Goal: Check status: Check status

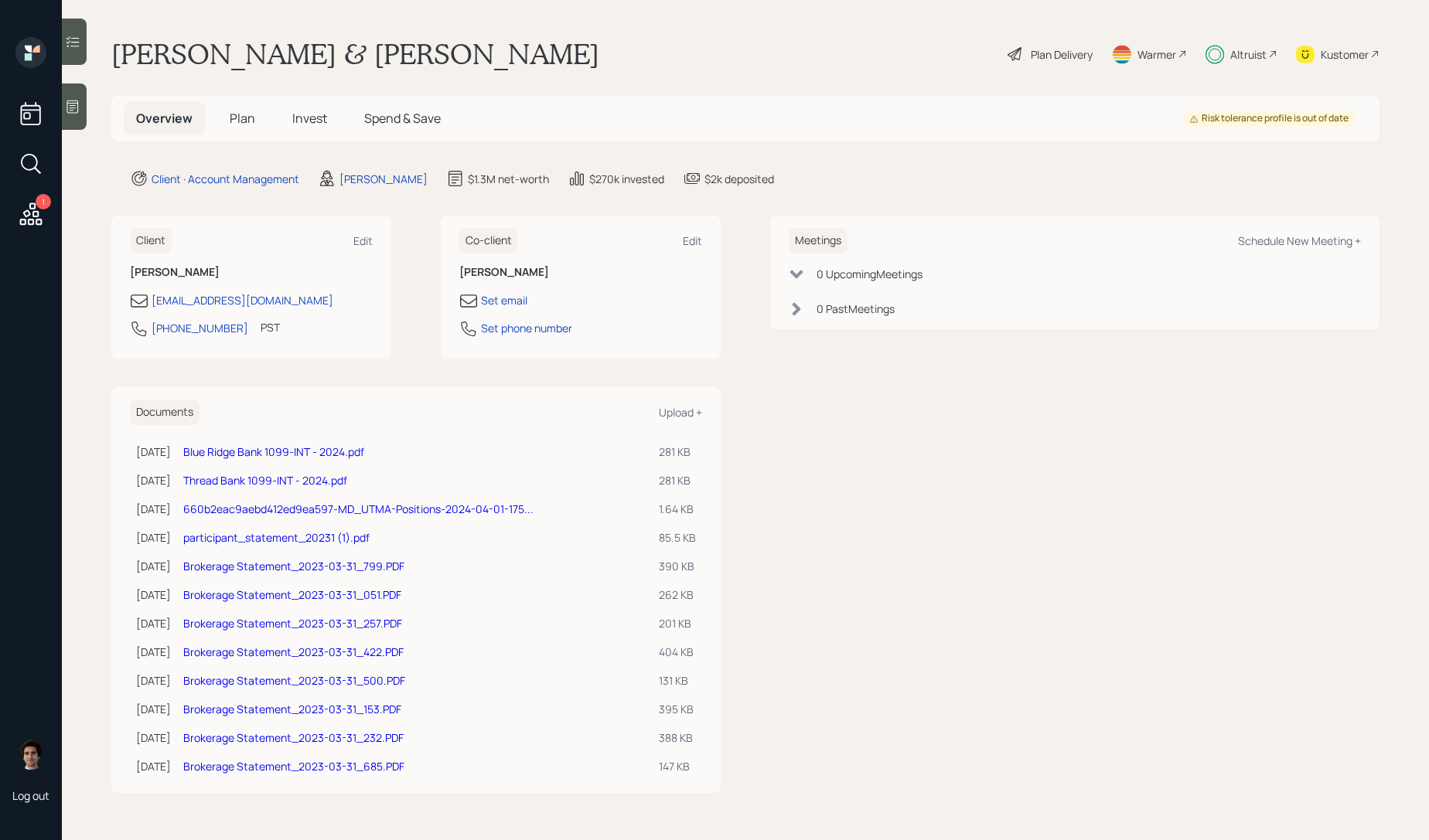
click at [297, 127] on h5 "Invest" at bounding box center [309, 118] width 60 height 33
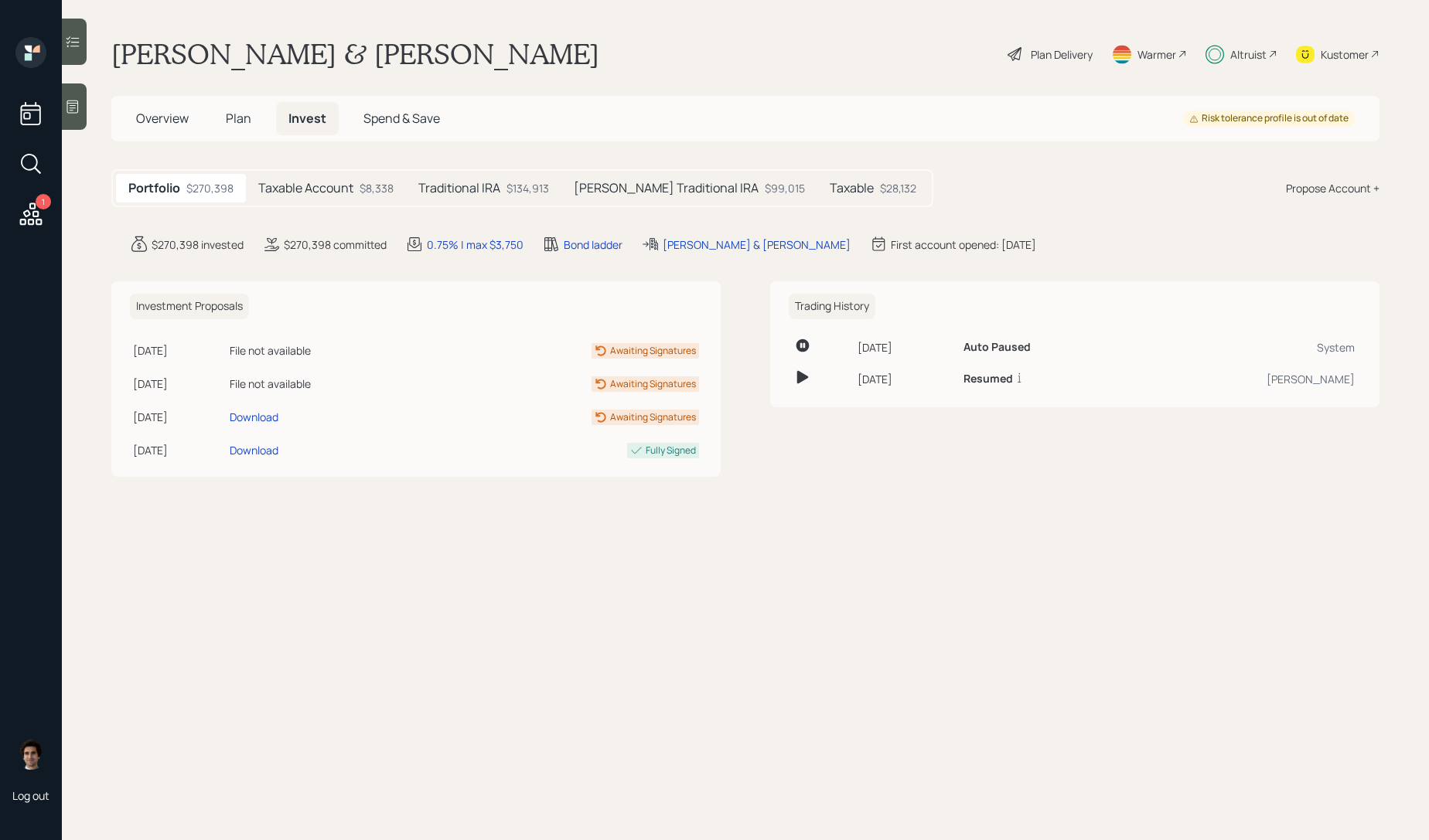
click at [370, 188] on div "$8,338" at bounding box center [376, 188] width 34 height 16
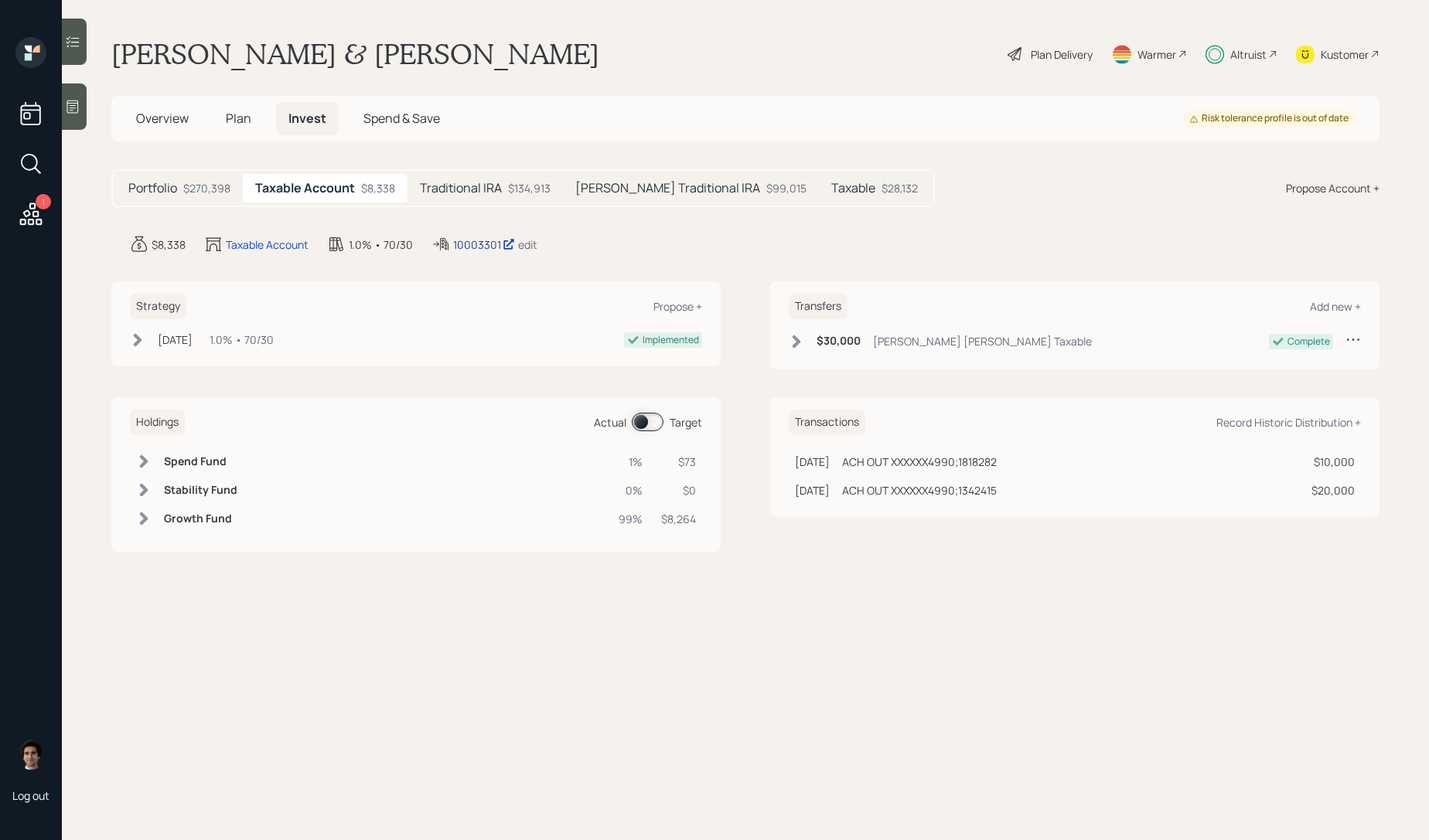
click at [464, 242] on div "10003301" at bounding box center [484, 245] width 62 height 16
click at [465, 240] on div "10003301" at bounding box center [484, 245] width 62 height 16
